Goal: Information Seeking & Learning: Learn about a topic

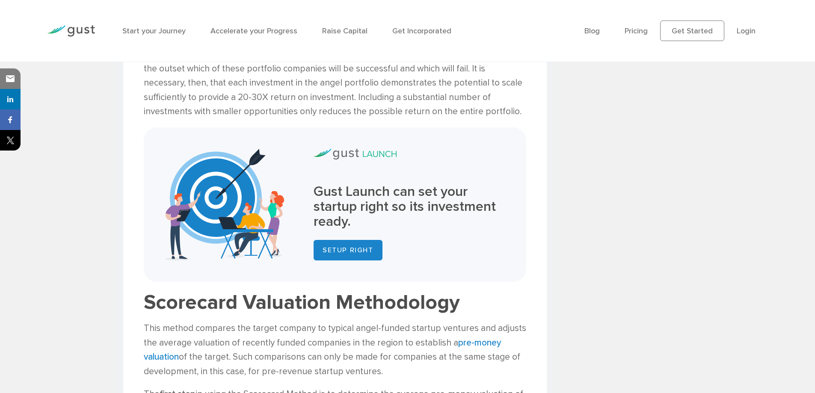
scroll to position [684, 0]
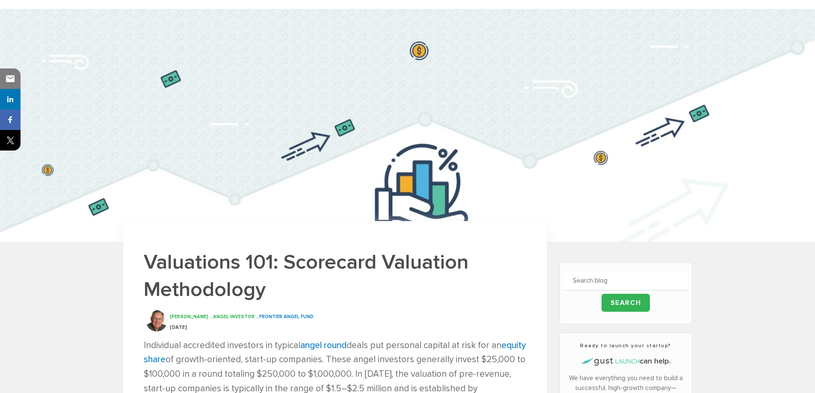
scroll to position [43, 0]
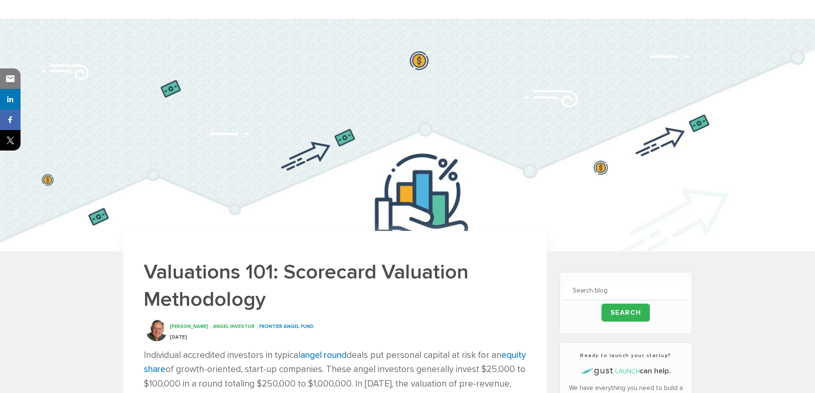
click at [350, 300] on h1 "Valuations 101: Scorecard Valuation Methodology" at bounding box center [335, 285] width 382 height 55
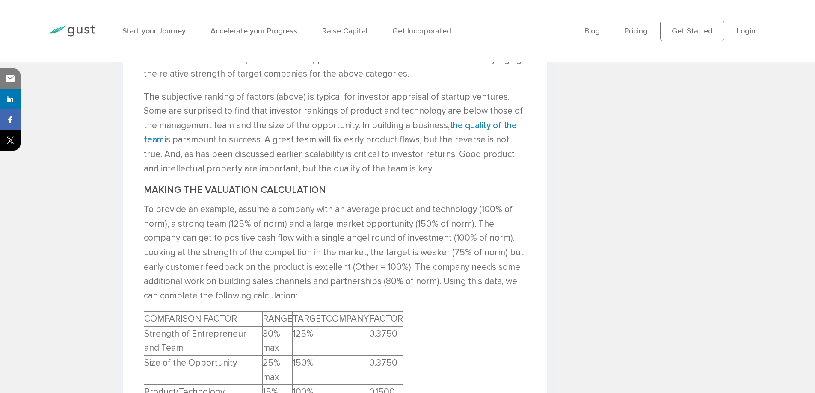
scroll to position [1240, 0]
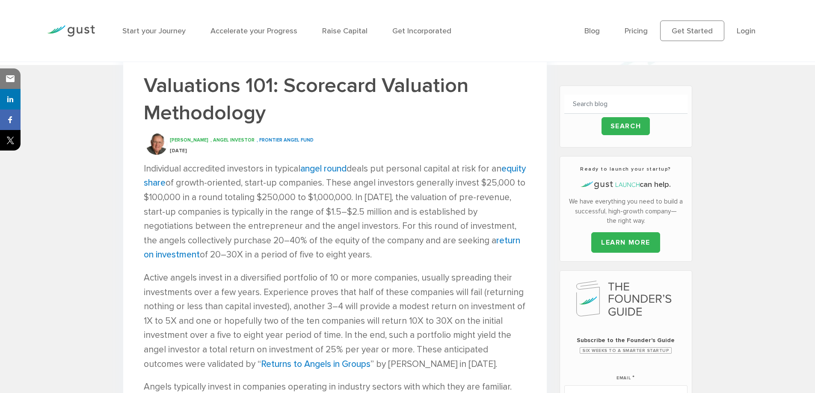
scroll to position [214, 0]
